Goal: Transaction & Acquisition: Purchase product/service

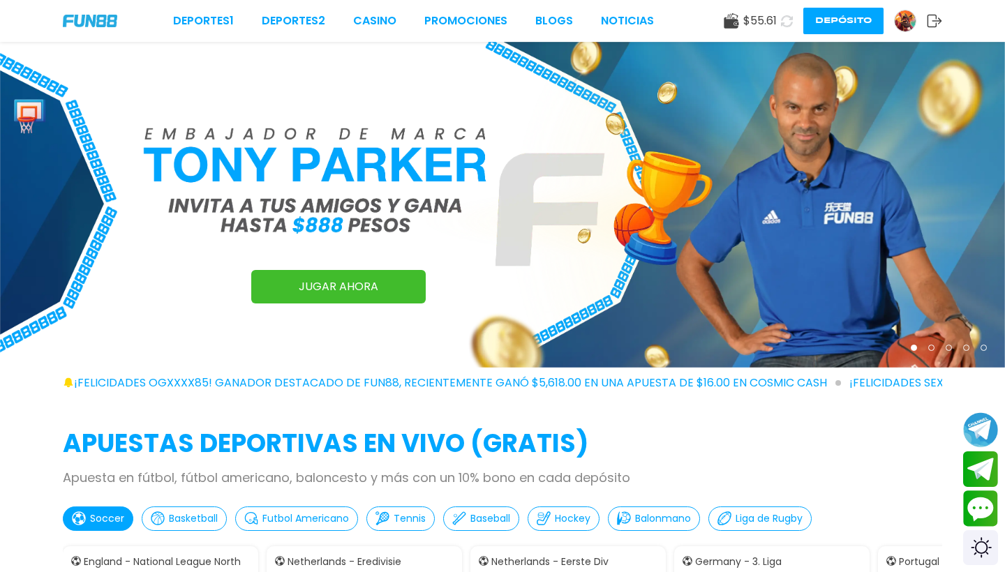
click at [701, 24] on button "Depósito" at bounding box center [843, 21] width 80 height 27
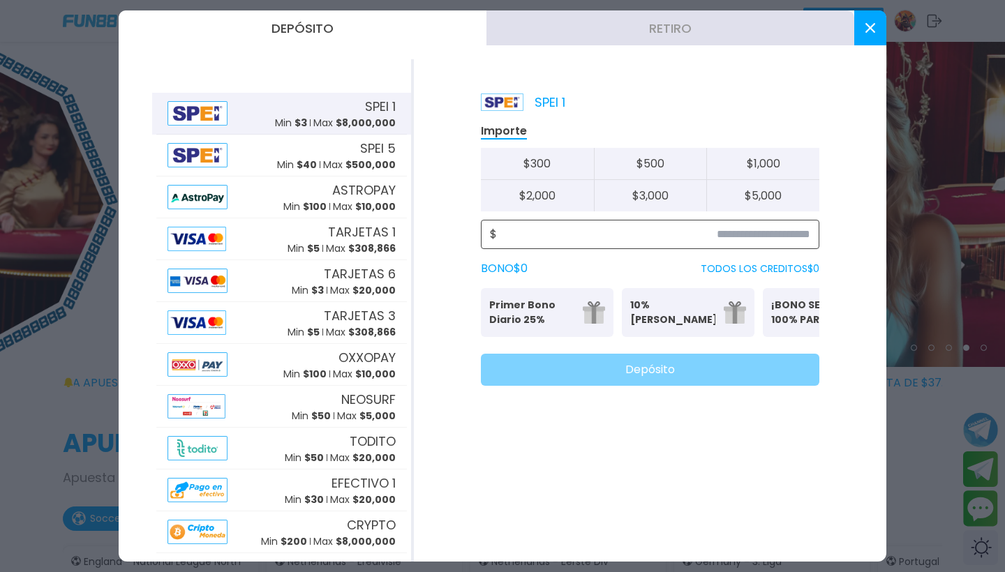
click at [647, 230] on input at bounding box center [653, 234] width 313 height 17
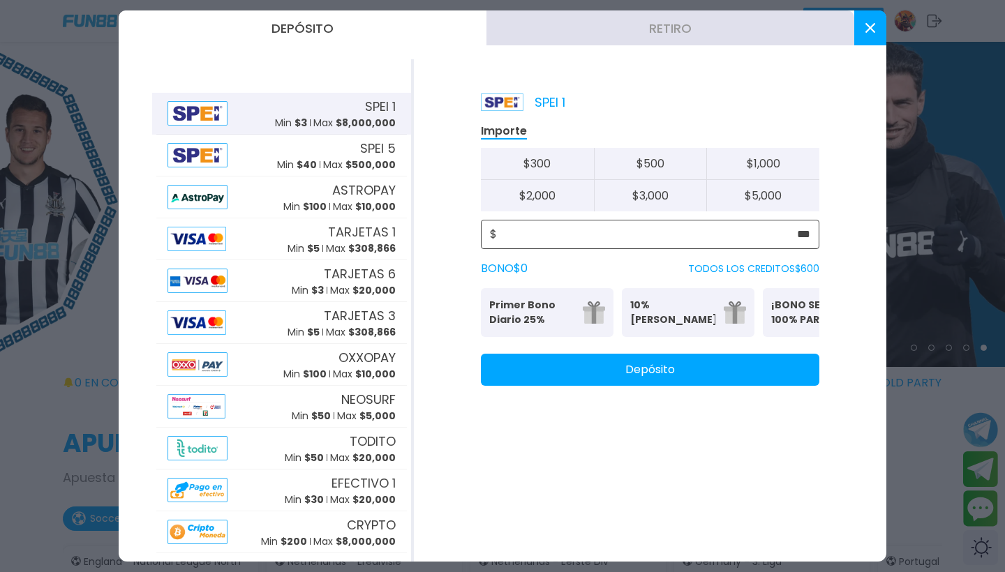
type input "***"
click at [606, 386] on button "Depósito" at bounding box center [650, 370] width 338 height 32
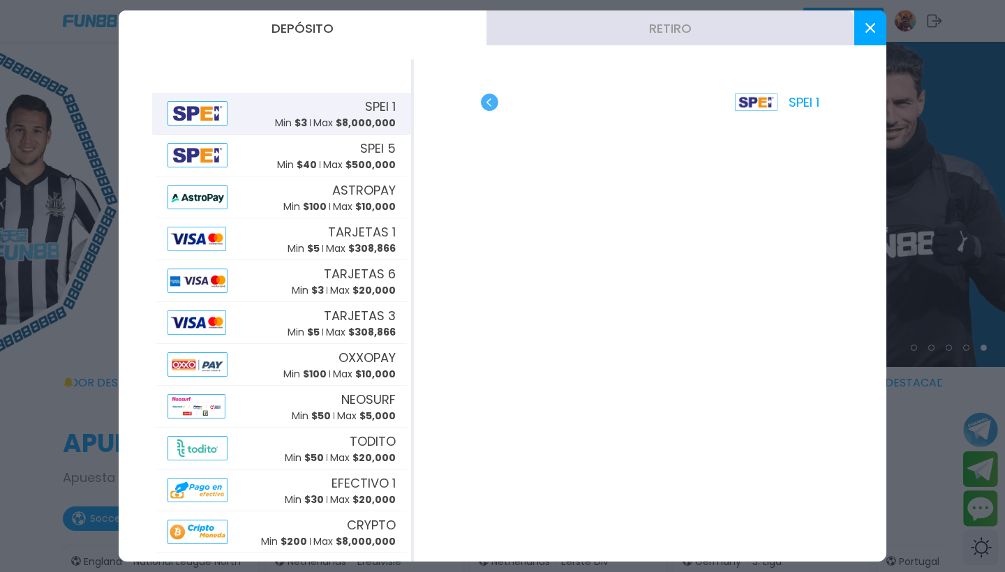
click at [701, 34] on button at bounding box center [870, 27] width 32 height 35
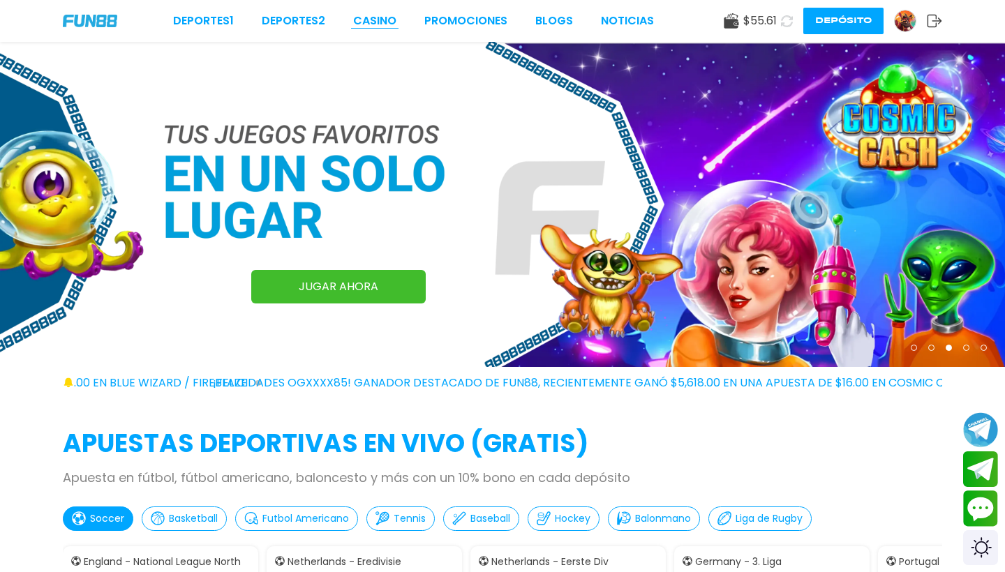
click at [391, 25] on link "CASINO" at bounding box center [374, 21] width 43 height 17
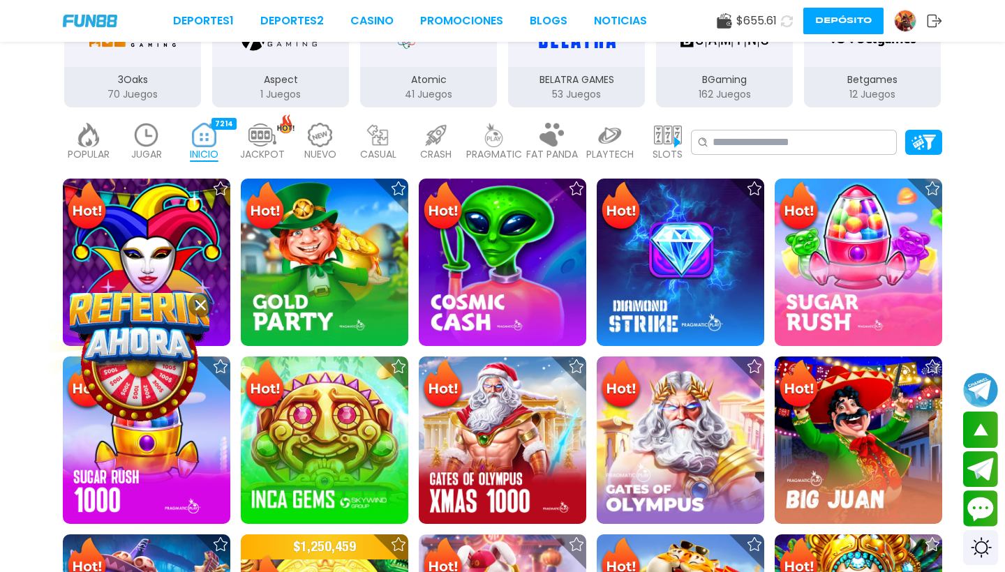
scroll to position [285, 0]
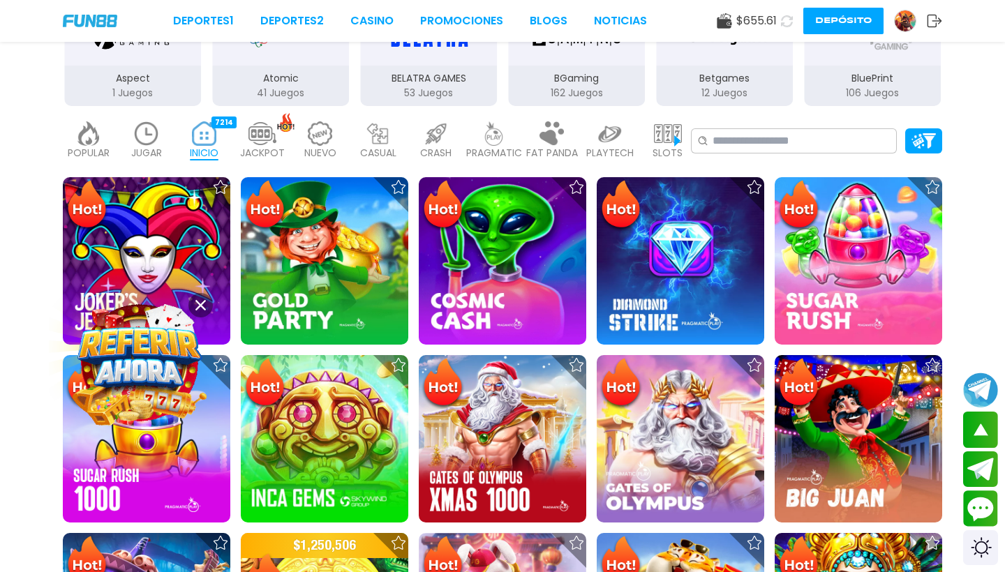
click at [203, 303] on use at bounding box center [200, 305] width 10 height 10
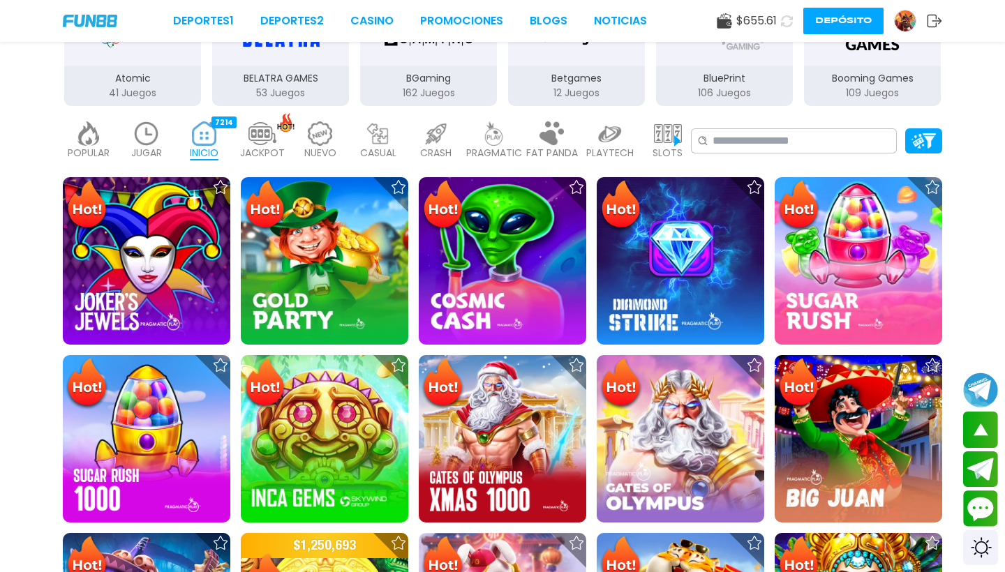
click at [144, 140] on img at bounding box center [147, 133] width 28 height 24
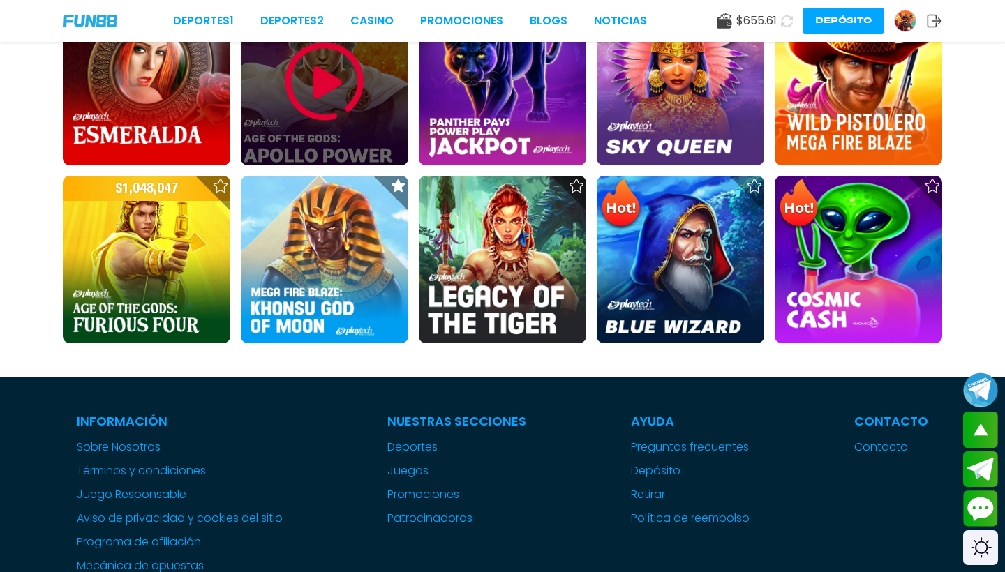
scroll to position [465, 0]
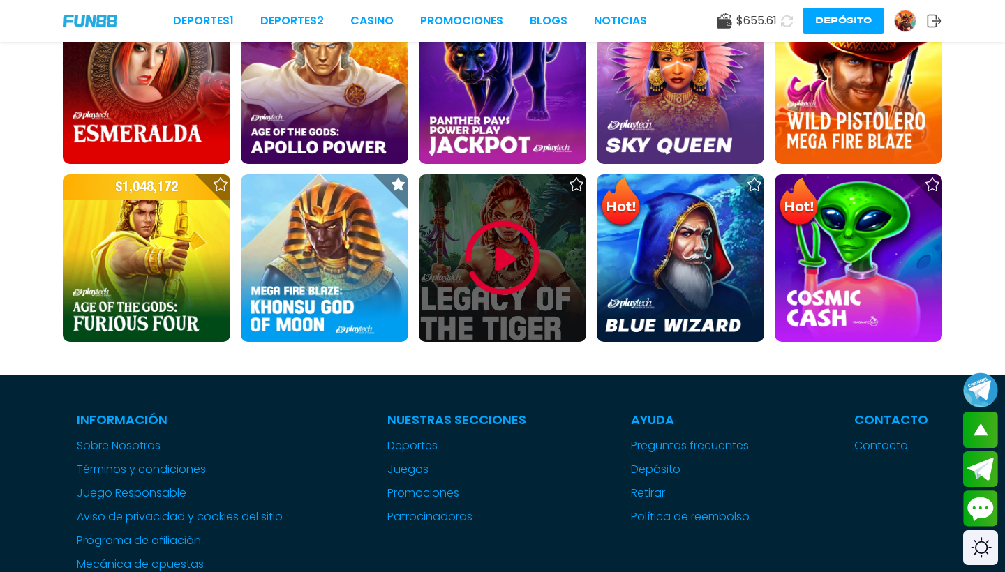
click at [458, 283] on div at bounding box center [502, 257] width 167 height 167
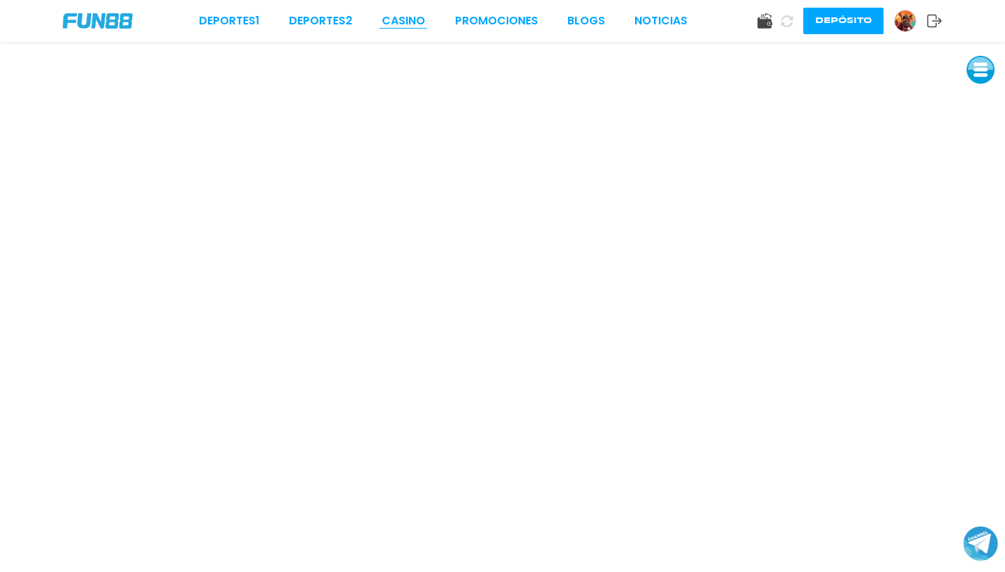
click at [395, 21] on link "CASINO" at bounding box center [403, 21] width 43 height 17
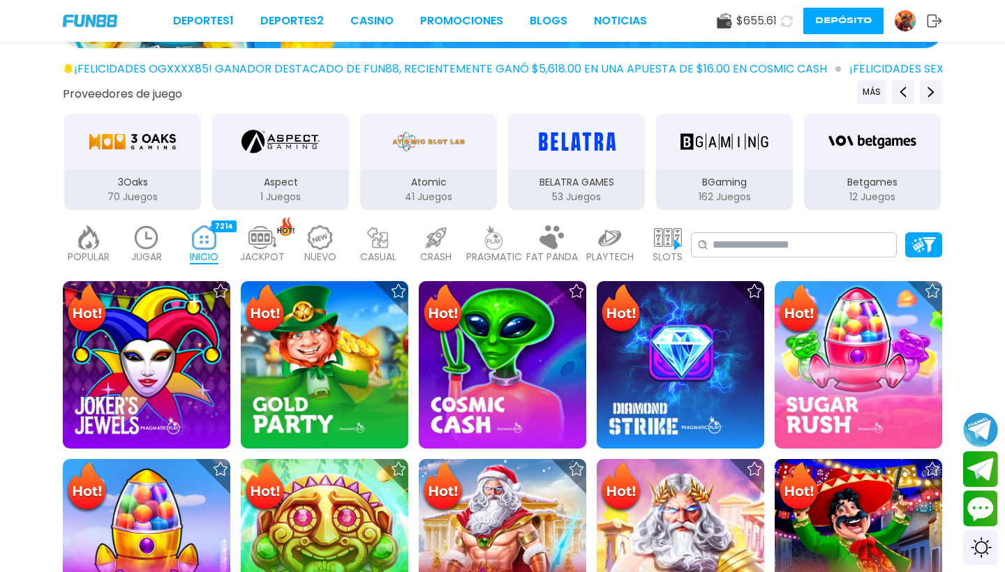
scroll to position [182, 0]
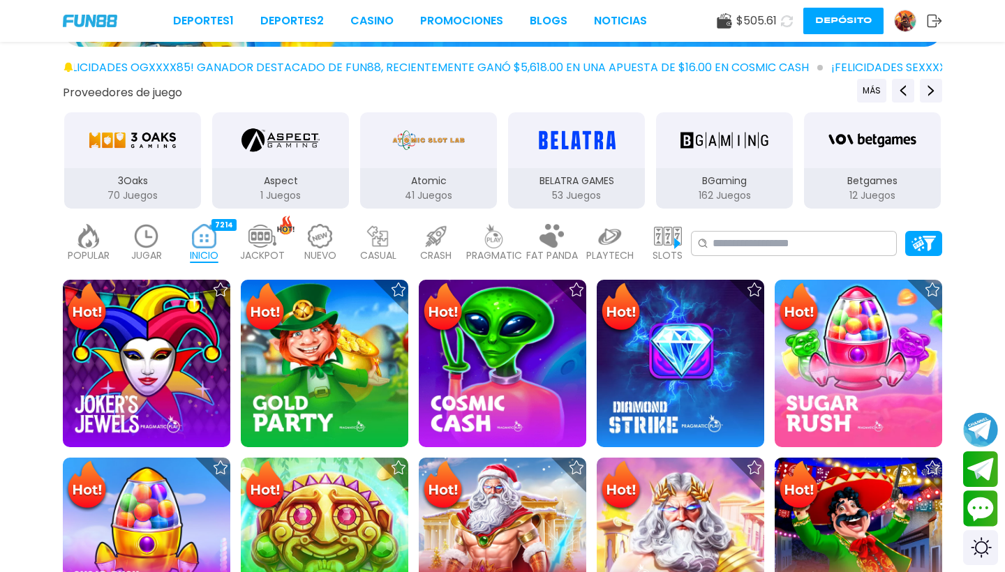
click at [159, 239] on img at bounding box center [147, 236] width 28 height 24
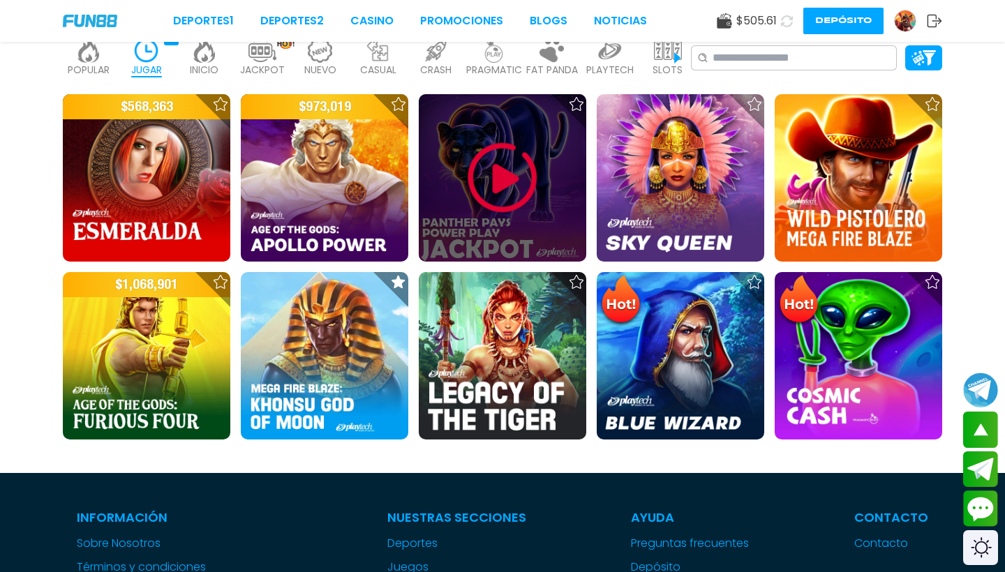
scroll to position [368, 0]
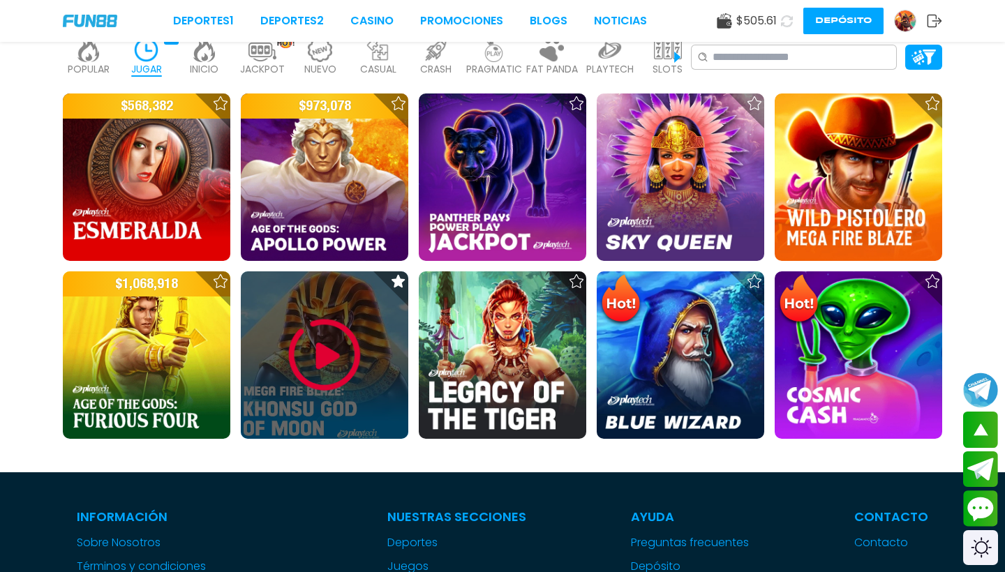
click at [340, 392] on img at bounding box center [325, 355] width 84 height 84
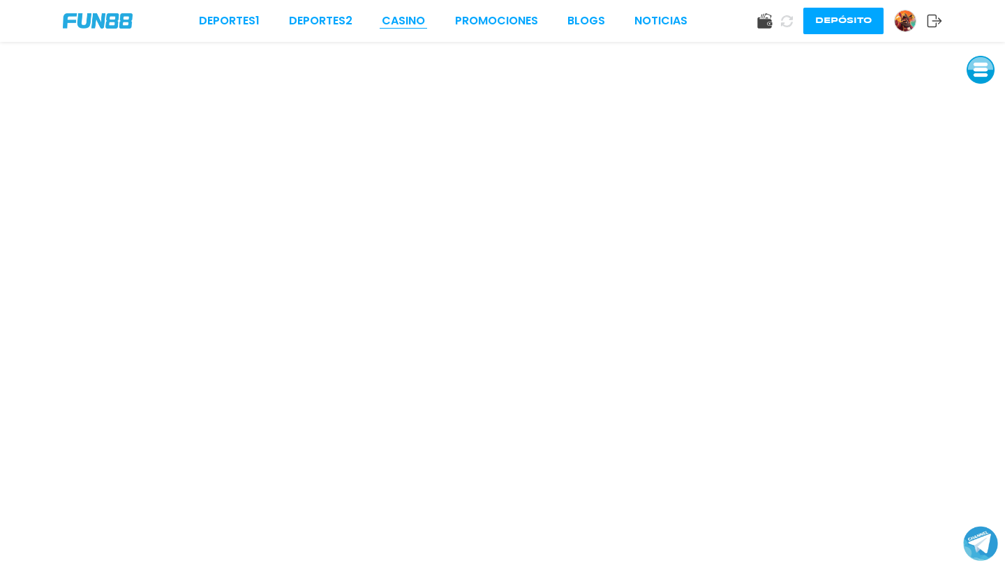
click at [394, 23] on link "CASINO" at bounding box center [403, 21] width 43 height 17
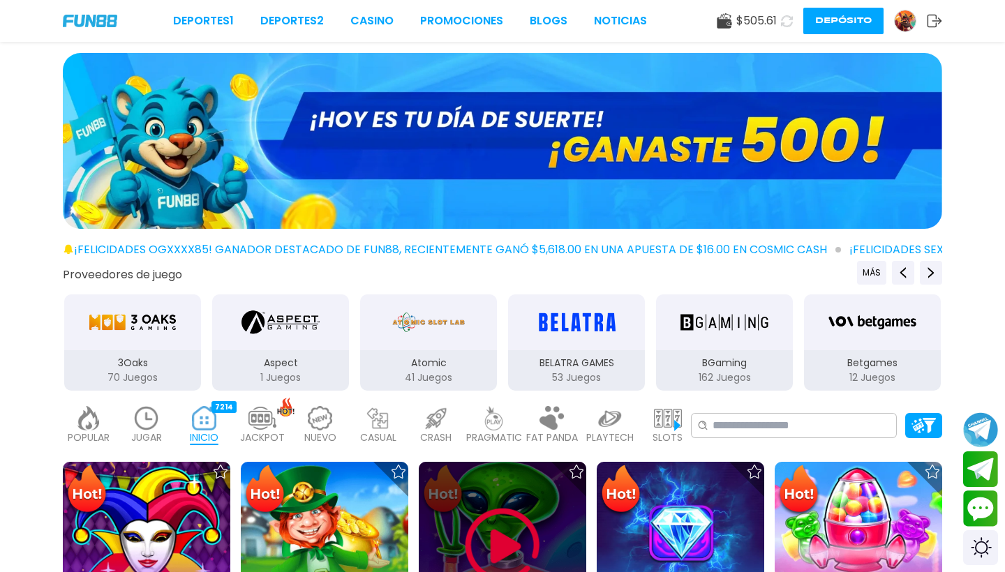
click at [524, 488] on img at bounding box center [502, 546] width 84 height 84
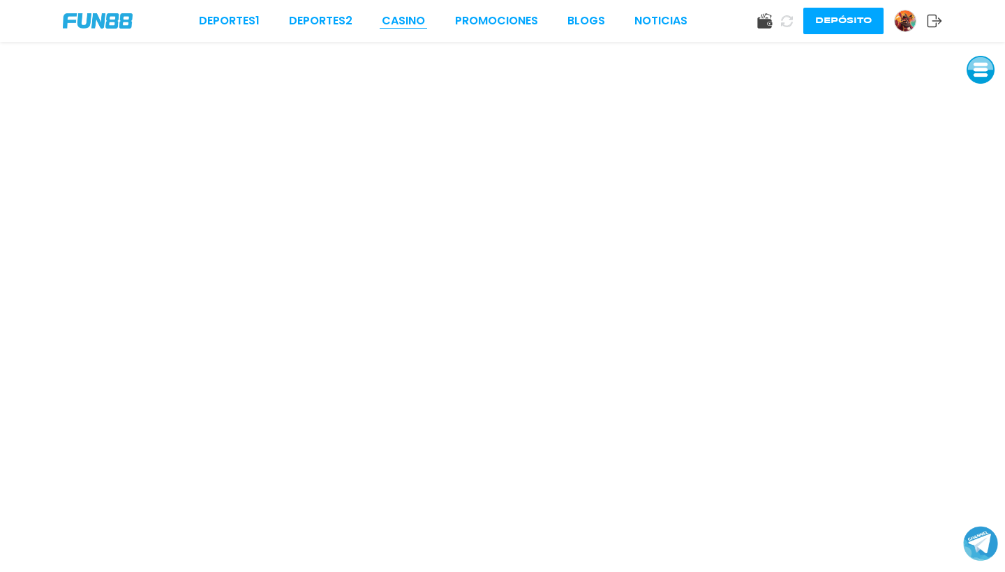
click at [421, 20] on link "CASINO" at bounding box center [403, 21] width 43 height 17
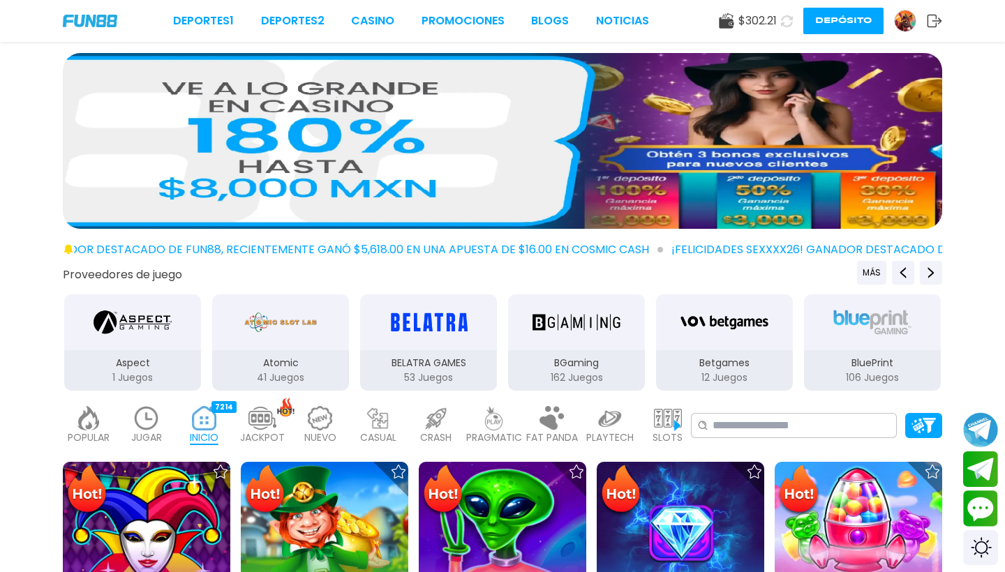
click at [153, 418] on img at bounding box center [147, 418] width 28 height 24
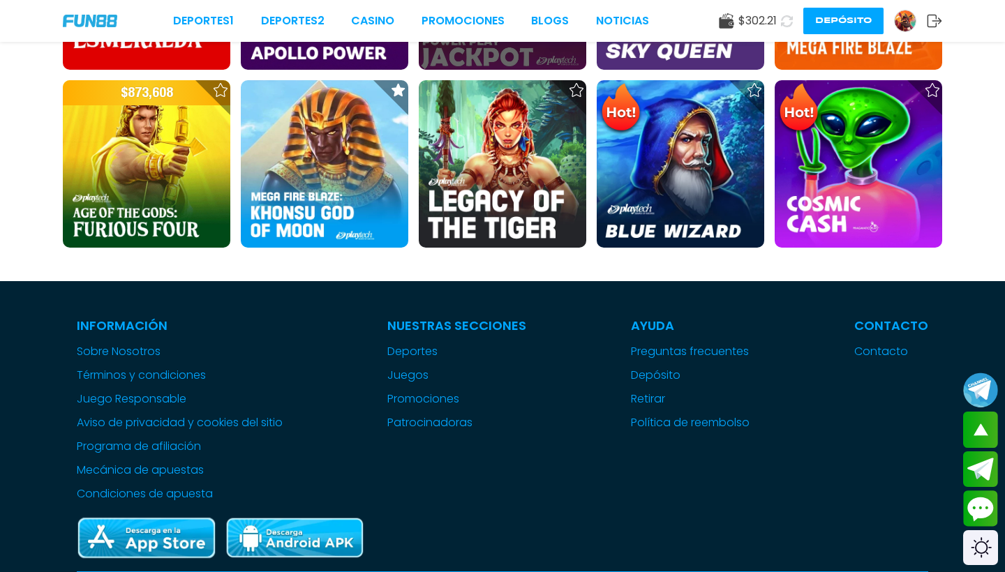
scroll to position [546, 0]
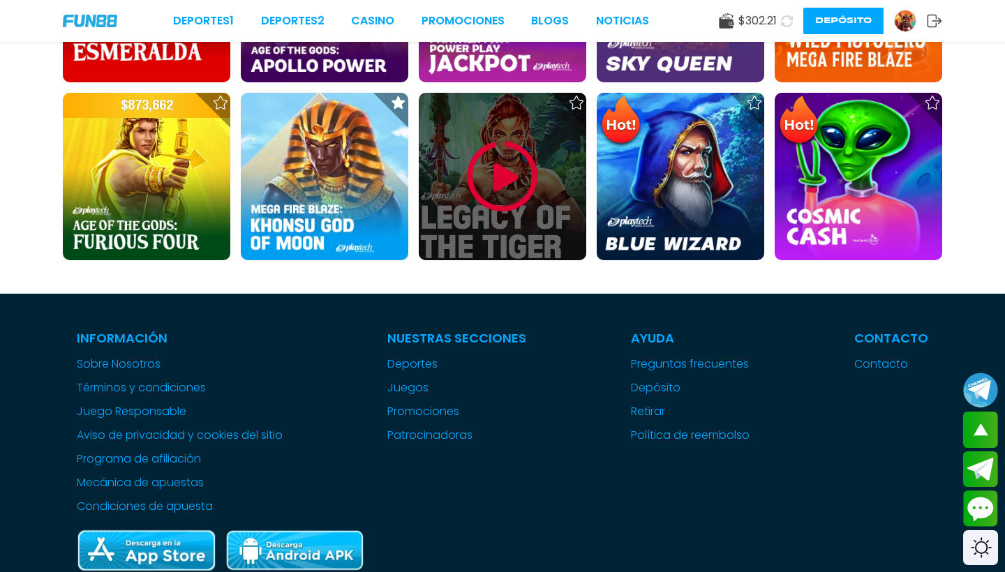
click at [492, 175] on img at bounding box center [502, 177] width 84 height 84
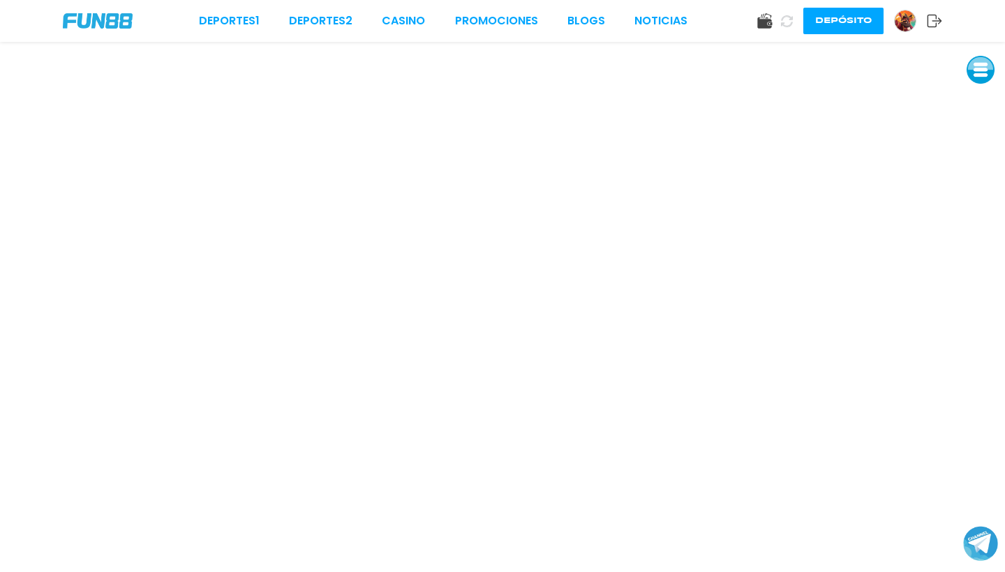
click at [701, 24] on button "Depósito" at bounding box center [843, 21] width 80 height 27
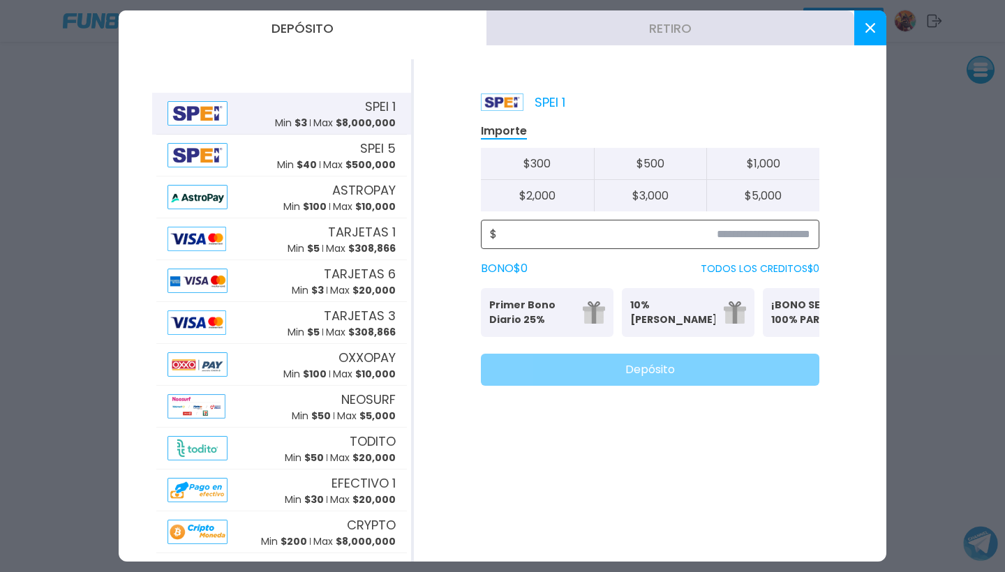
click at [653, 234] on input at bounding box center [653, 234] width 313 height 17
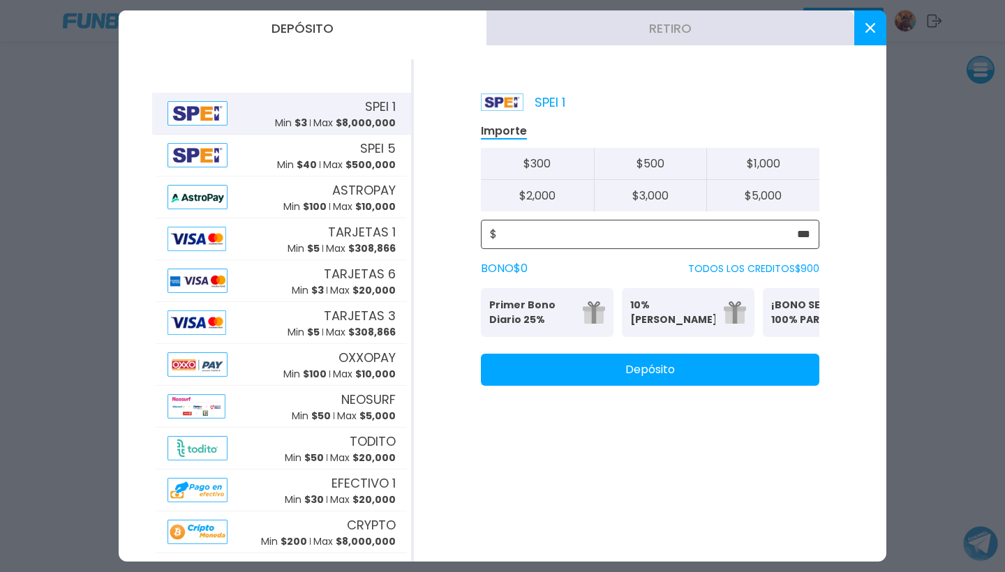
type input "***"
click at [599, 386] on button "Depósito" at bounding box center [650, 370] width 338 height 32
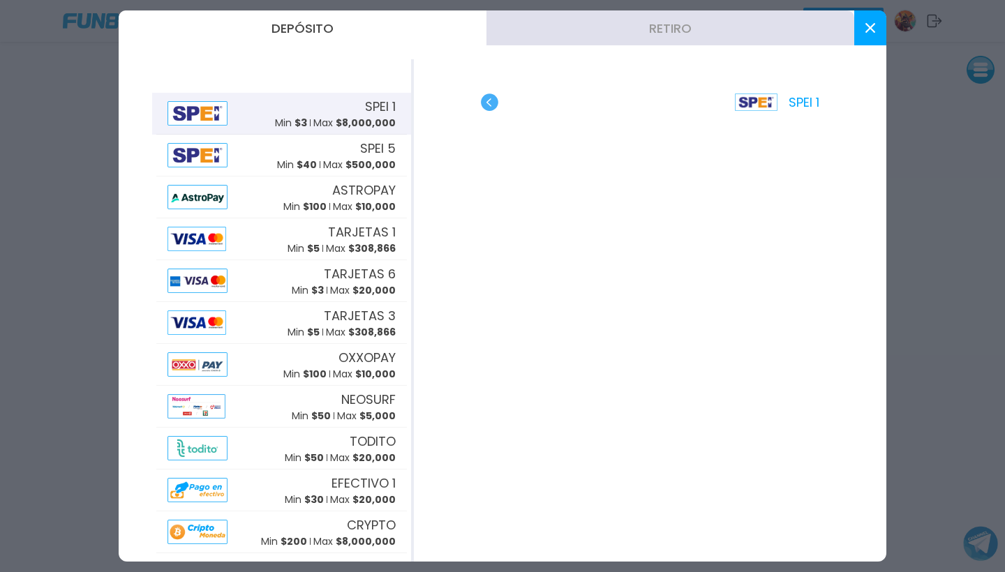
click at [701, 24] on button at bounding box center [870, 27] width 32 height 35
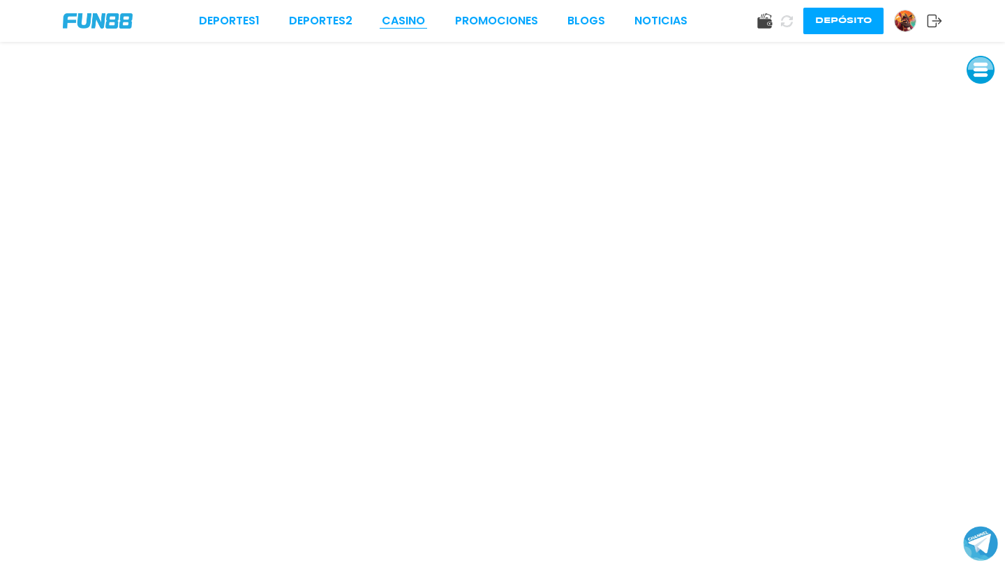
click at [405, 27] on link "CASINO" at bounding box center [403, 21] width 43 height 17
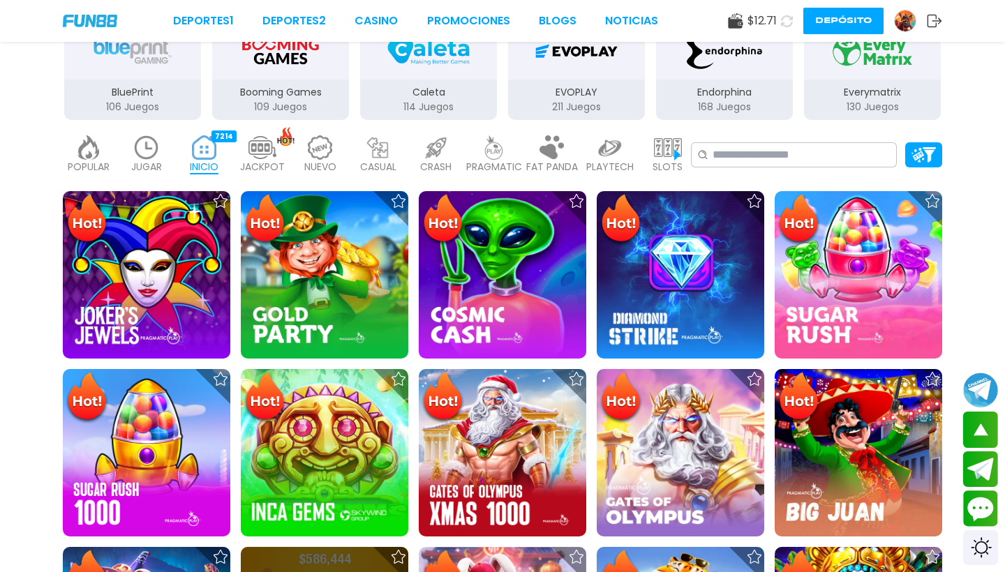
scroll to position [263, 0]
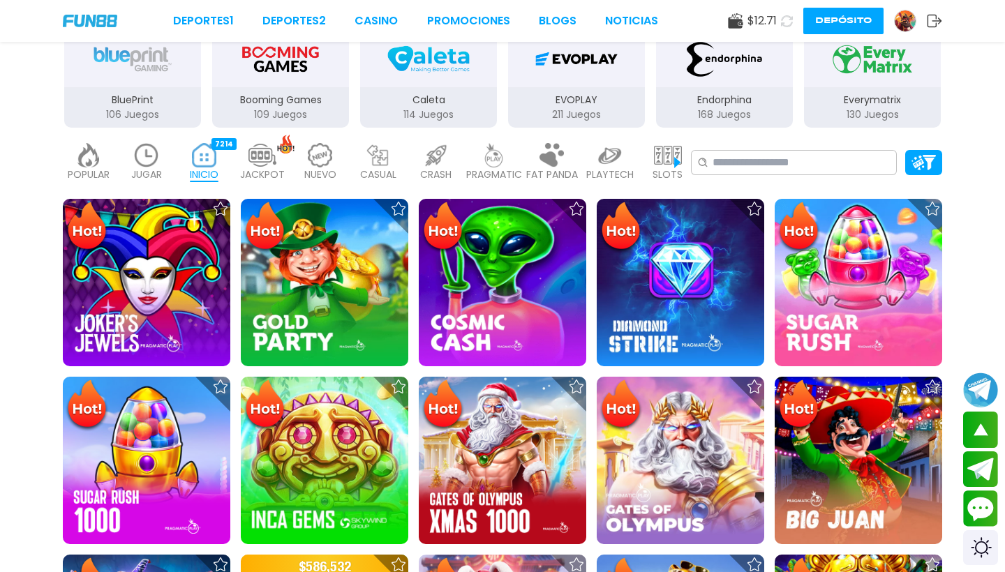
click at [146, 151] on img at bounding box center [147, 155] width 28 height 24
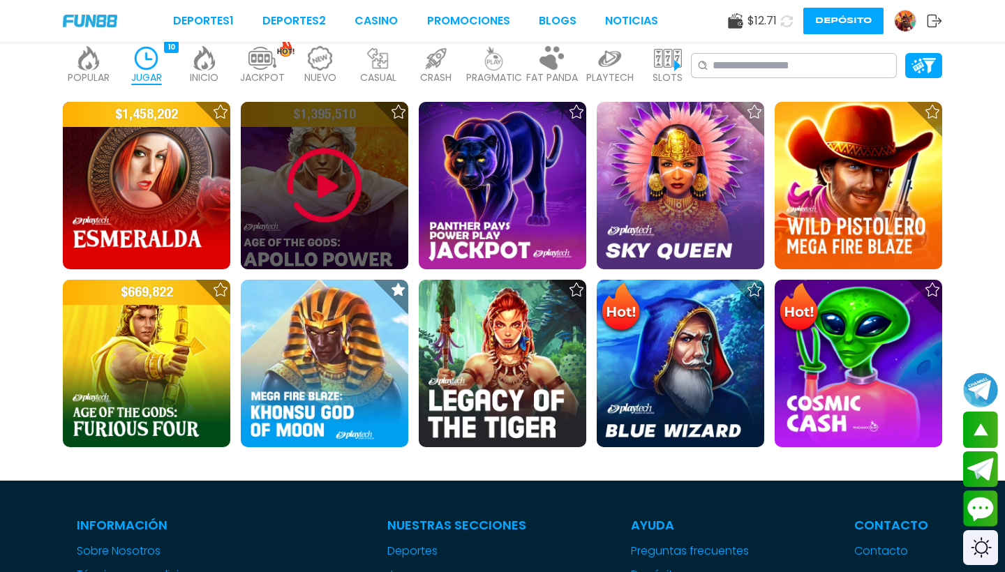
scroll to position [377, 0]
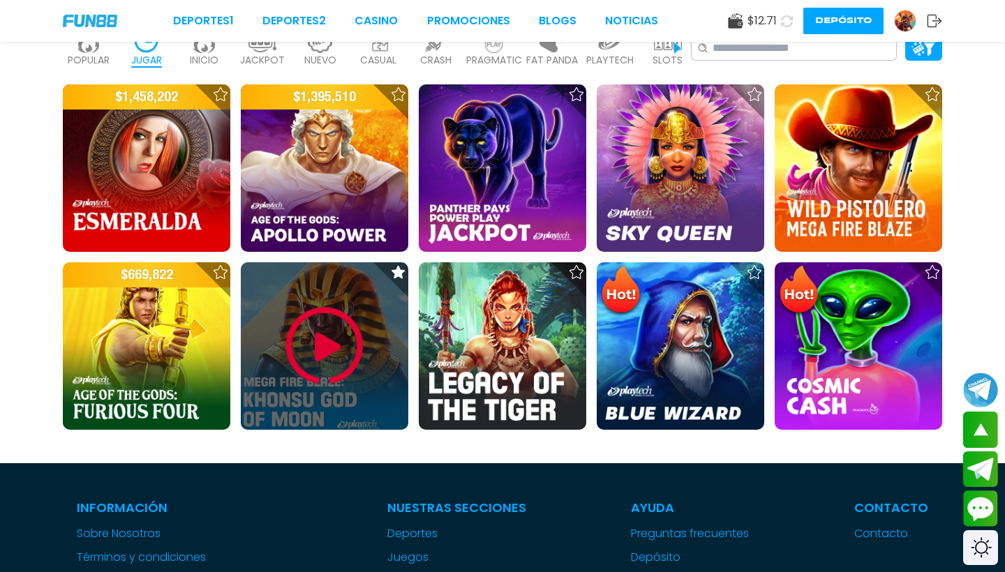
click at [313, 356] on img at bounding box center [325, 346] width 84 height 84
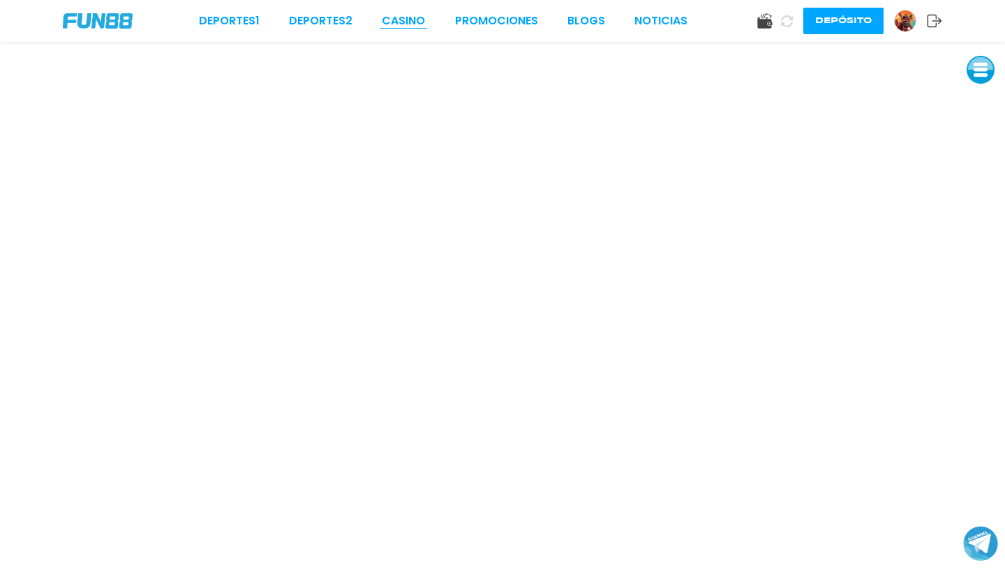
click at [401, 24] on link "CASINO" at bounding box center [403, 21] width 43 height 17
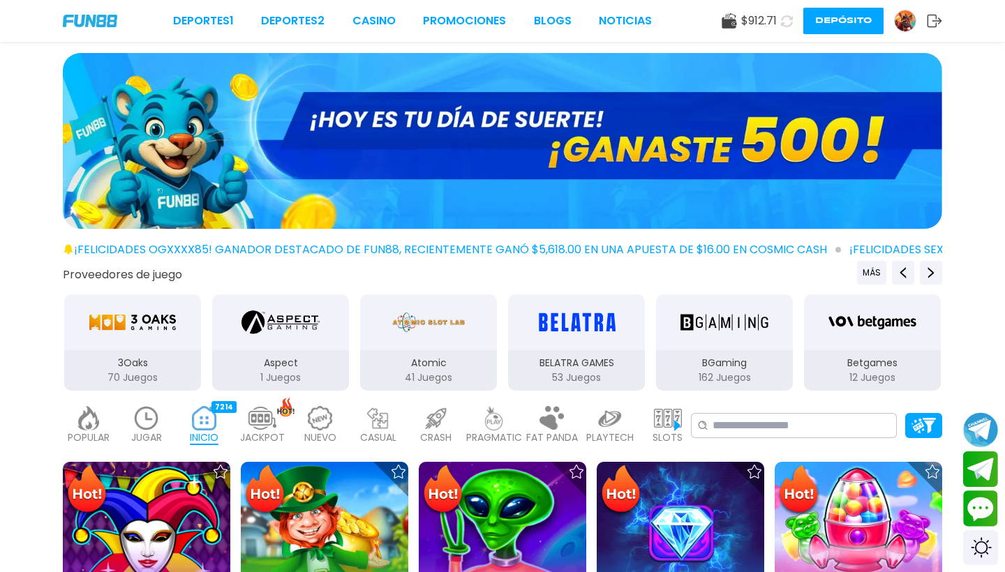
click at [149, 421] on img at bounding box center [147, 418] width 28 height 24
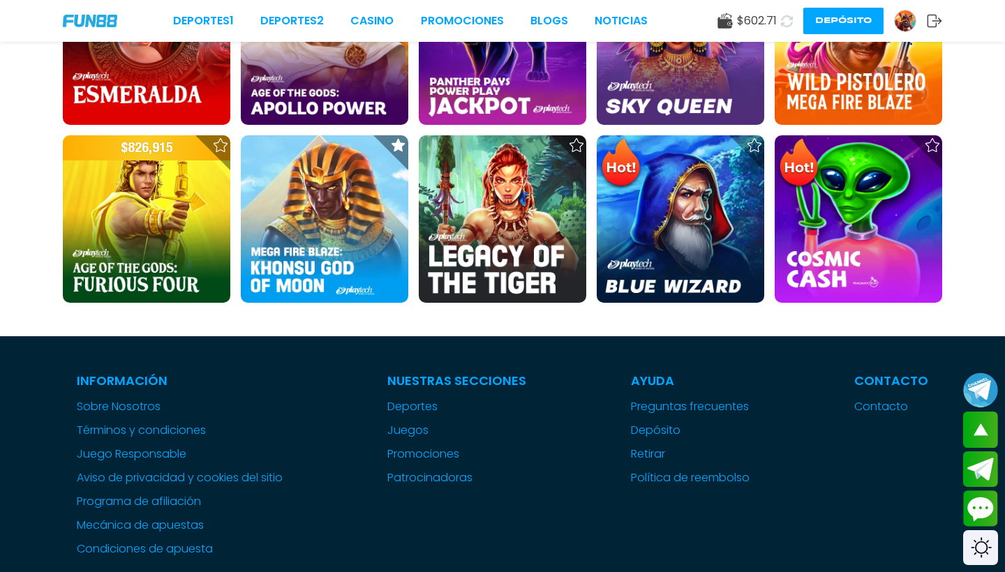
scroll to position [500, 0]
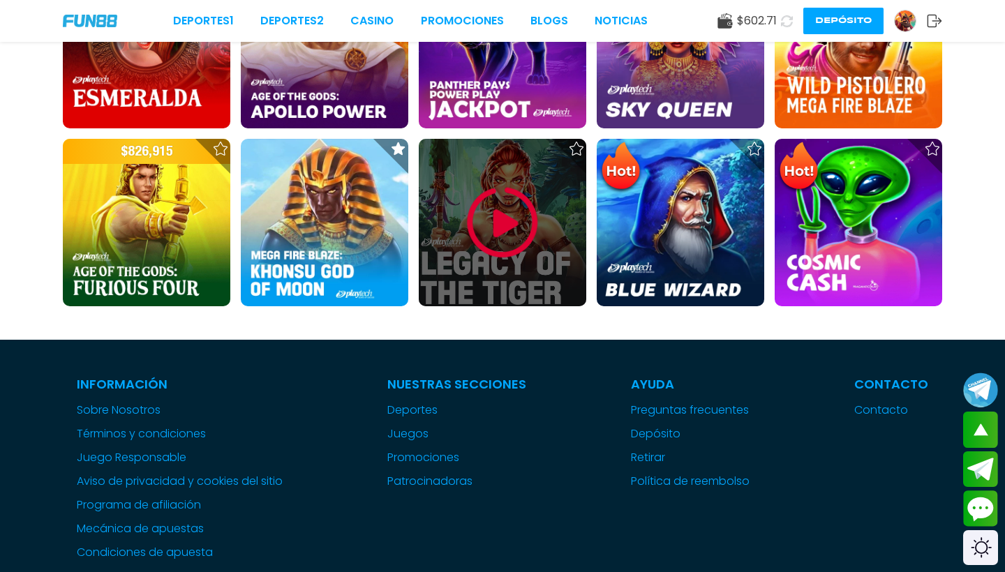
click at [475, 245] on img at bounding box center [502, 223] width 84 height 84
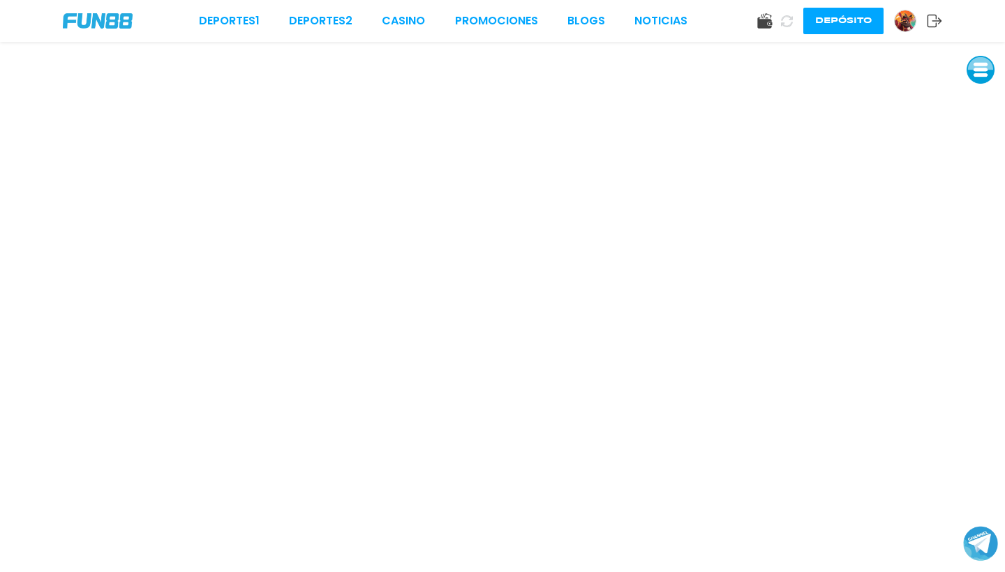
click at [701, 25] on use at bounding box center [934, 21] width 15 height 13
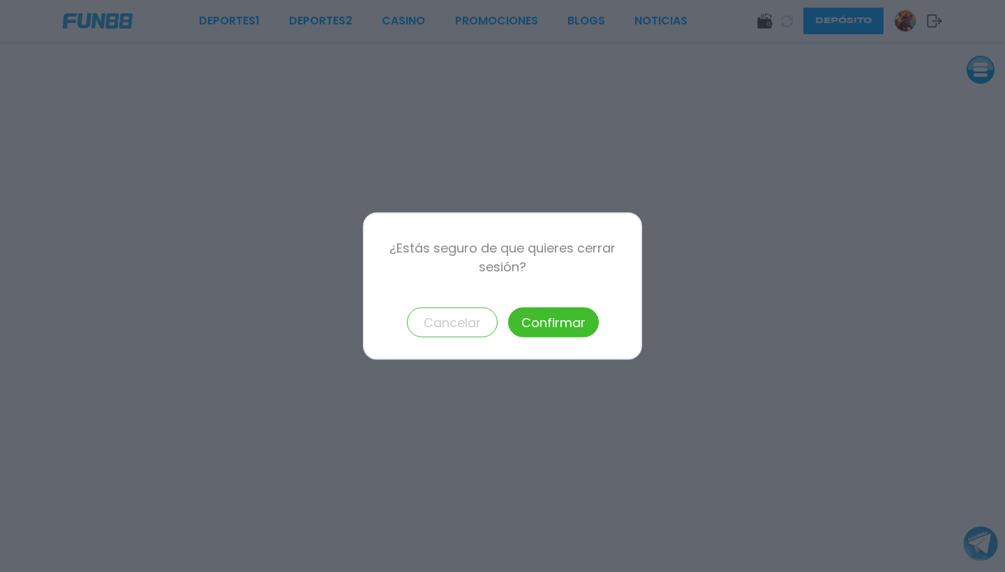
click at [554, 332] on button "Confirmar" at bounding box center [553, 323] width 91 height 30
